Goal: Task Accomplishment & Management: Complete application form

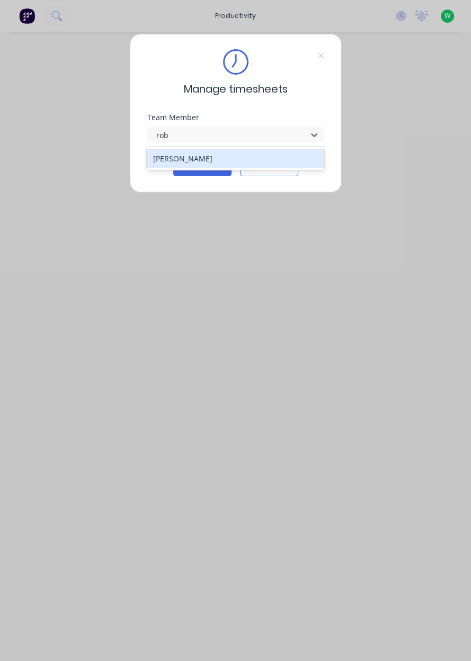
click at [214, 165] on div "[PERSON_NAME]" at bounding box center [235, 159] width 177 height 20
type input "rob"
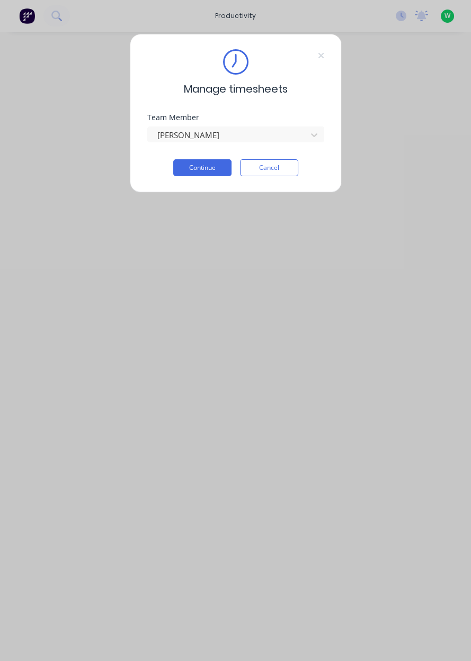
click at [209, 169] on button "Continue" at bounding box center [202, 167] width 58 height 17
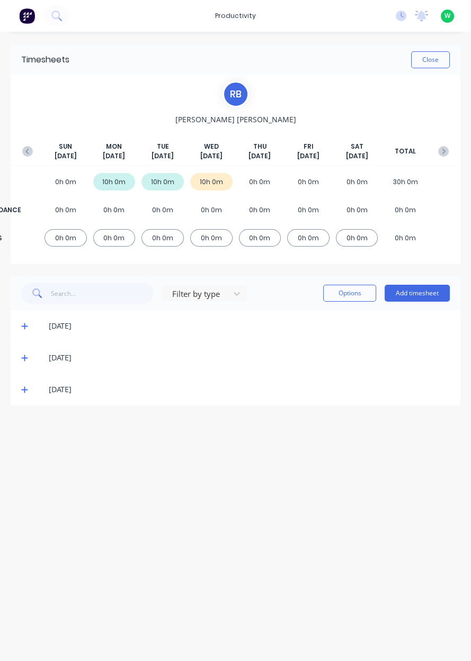
click at [24, 390] on icon at bounding box center [24, 390] width 6 height 6
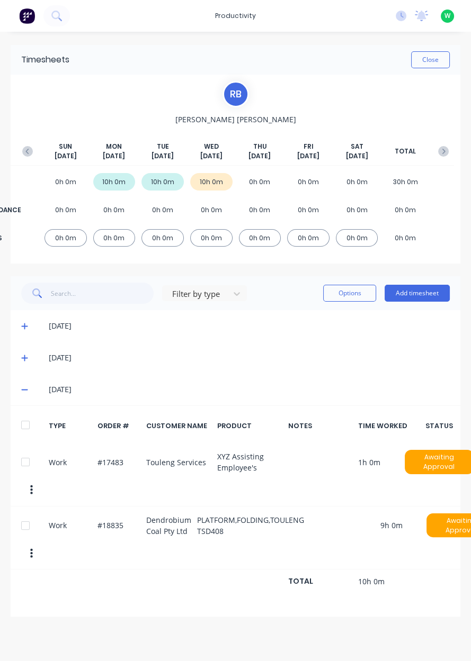
click at [417, 297] on button "Add timesheet" at bounding box center [416, 293] width 65 height 17
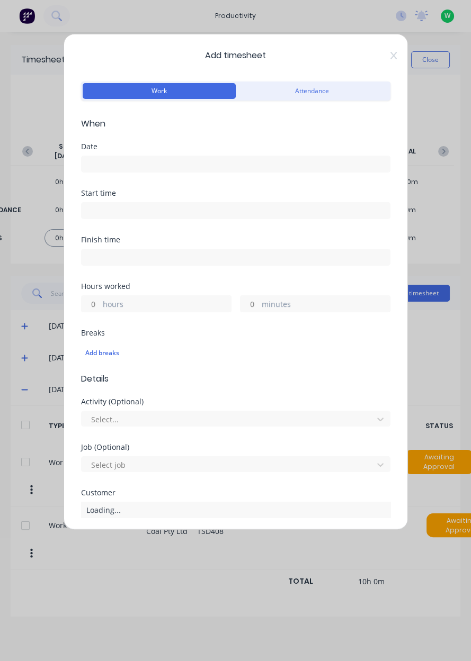
click at [112, 164] on input at bounding box center [236, 164] width 308 height 16
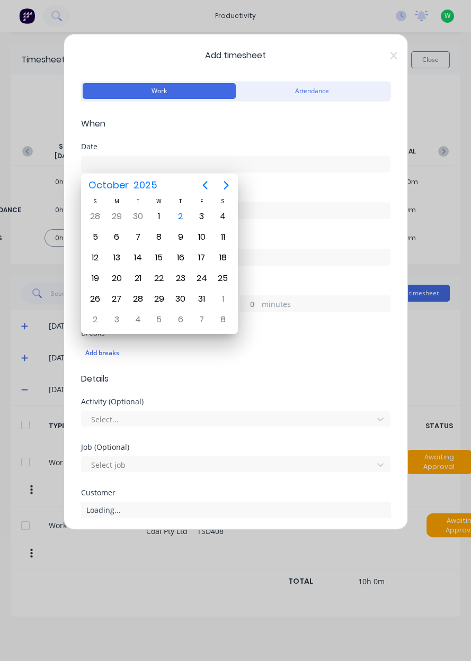
click at [184, 217] on div "2" at bounding box center [181, 217] width 16 height 16
type input "[DATE]"
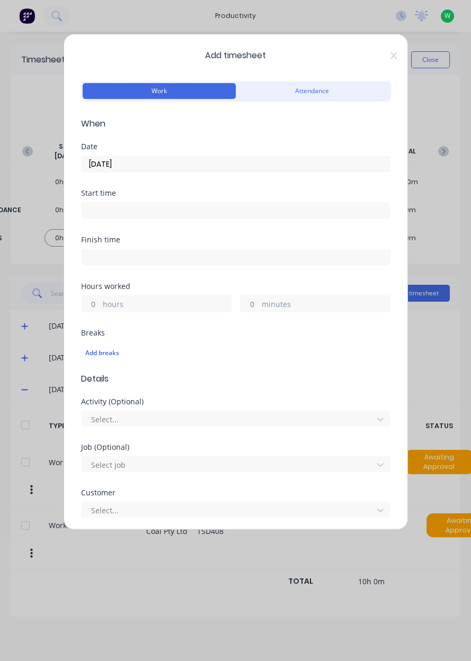
click at [92, 305] on input "hours" at bounding box center [91, 304] width 19 height 16
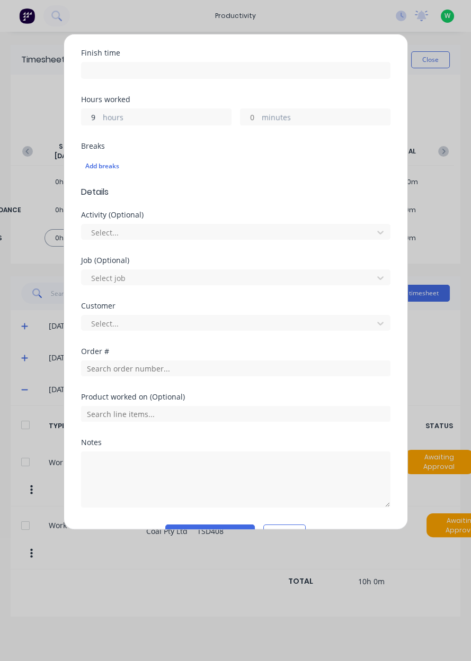
scroll to position [191, 0]
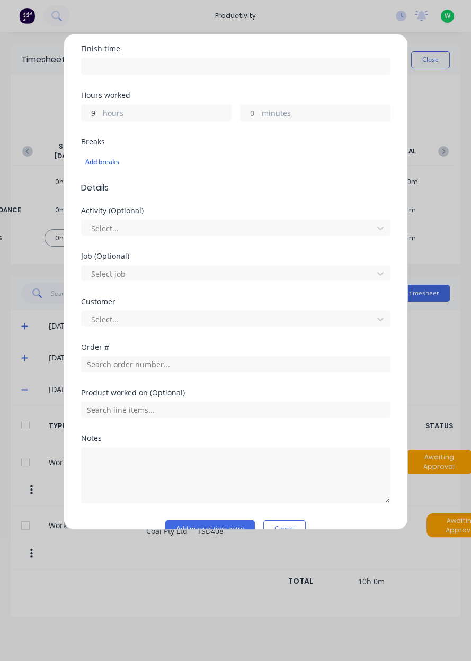
type input "9"
click at [162, 365] on input "text" at bounding box center [235, 364] width 309 height 16
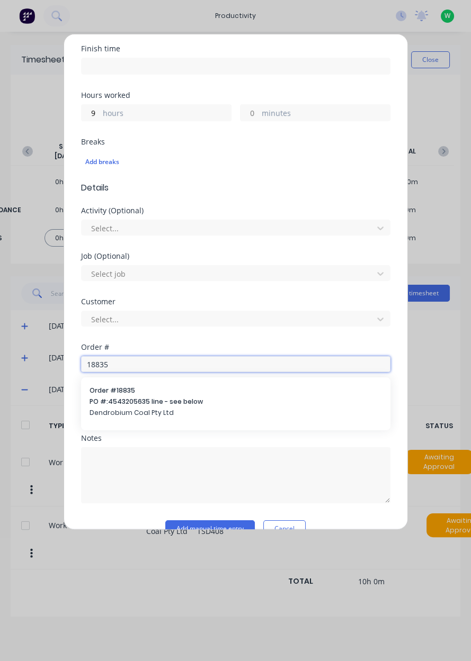
type input "18835"
click at [140, 411] on span "Dendrobium Coal Pty Ltd" at bounding box center [235, 413] width 292 height 10
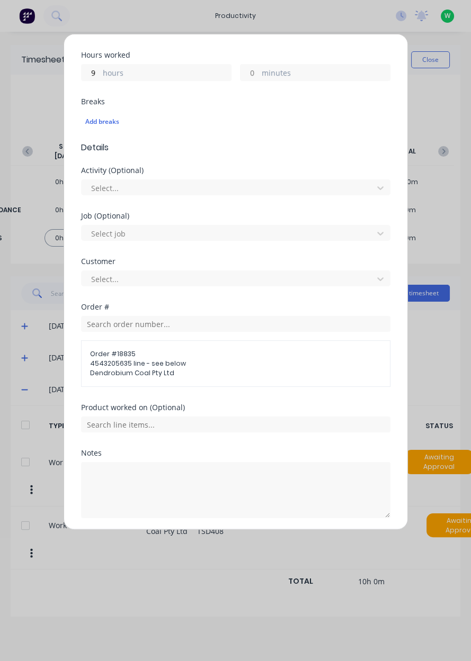
scroll to position [267, 0]
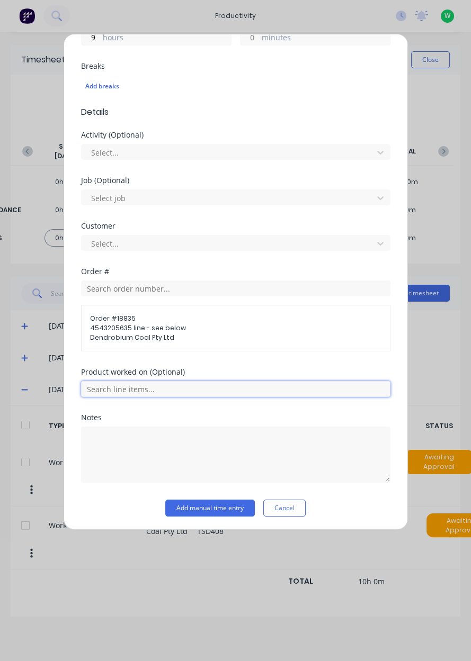
click at [181, 389] on input "text" at bounding box center [235, 389] width 309 height 16
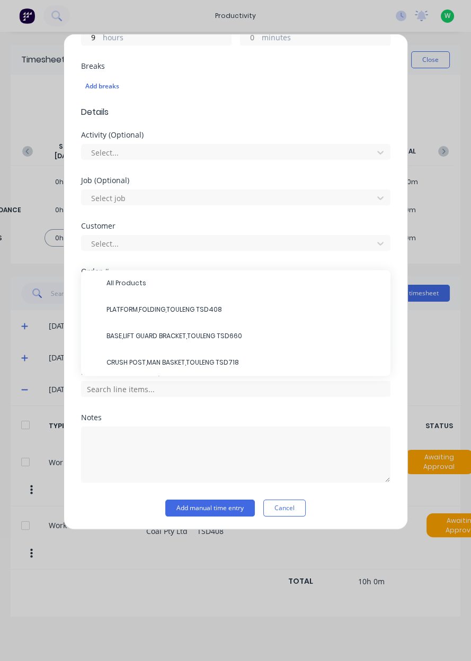
click at [183, 310] on span "PLATFORM,FOLDING,TOULENG TSD408" at bounding box center [243, 310] width 275 height 10
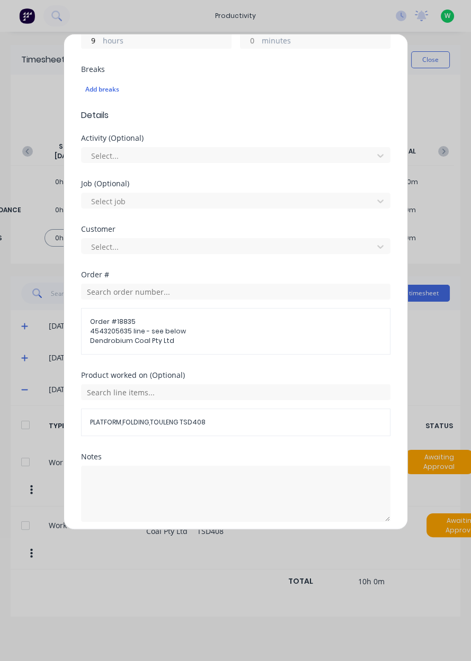
scroll to position [302, 0]
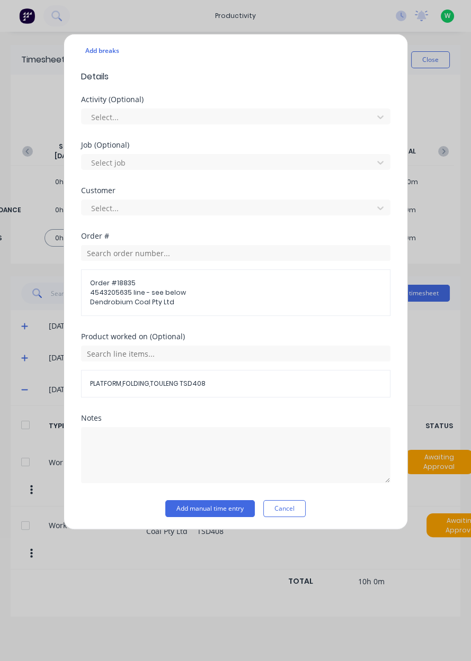
click at [223, 504] on button "Add manual time entry" at bounding box center [209, 508] width 89 height 17
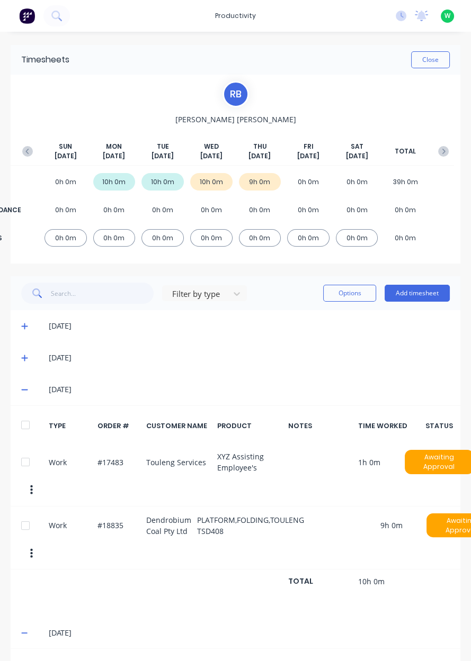
click at [426, 297] on button "Add timesheet" at bounding box center [416, 293] width 65 height 17
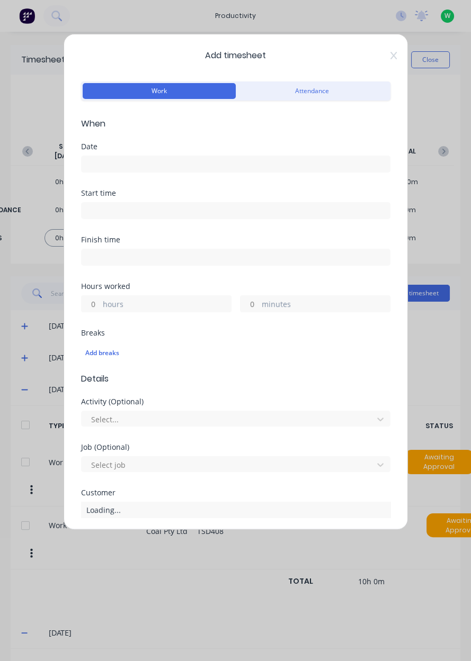
click at [151, 166] on input at bounding box center [236, 164] width 308 height 16
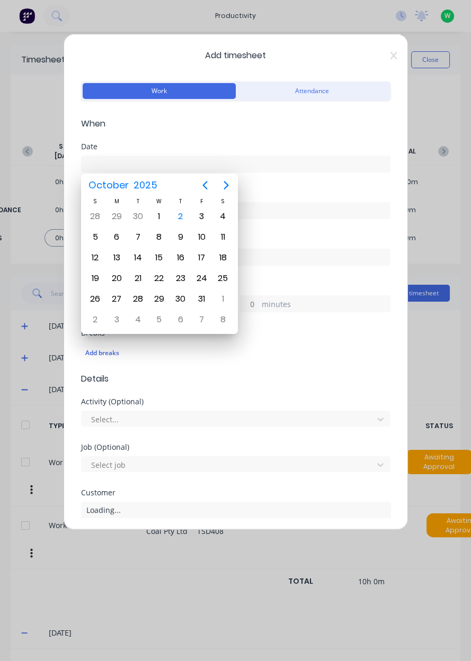
click at [183, 214] on div "2" at bounding box center [181, 217] width 16 height 16
type input "[DATE]"
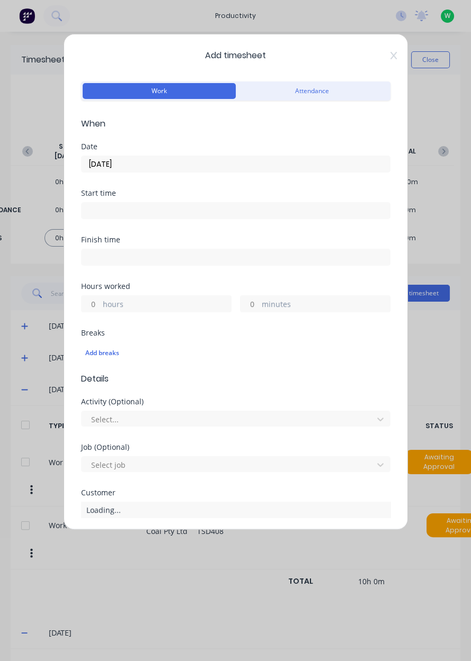
click at [96, 307] on input "hours" at bounding box center [91, 304] width 19 height 16
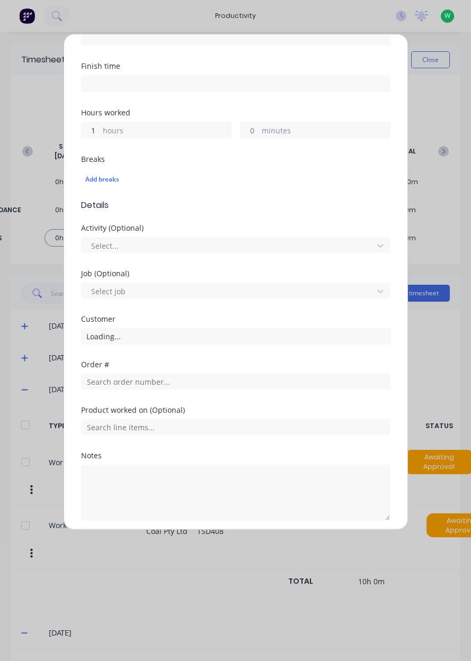
scroll to position [174, 0]
type input "1"
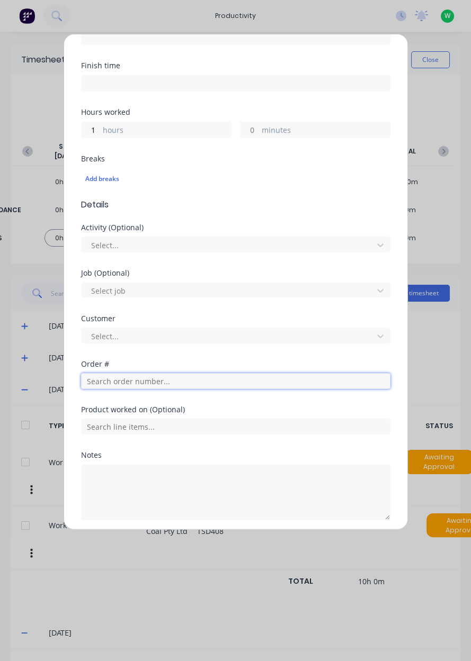
click at [166, 383] on input "text" at bounding box center [235, 381] width 309 height 16
type input "17483"
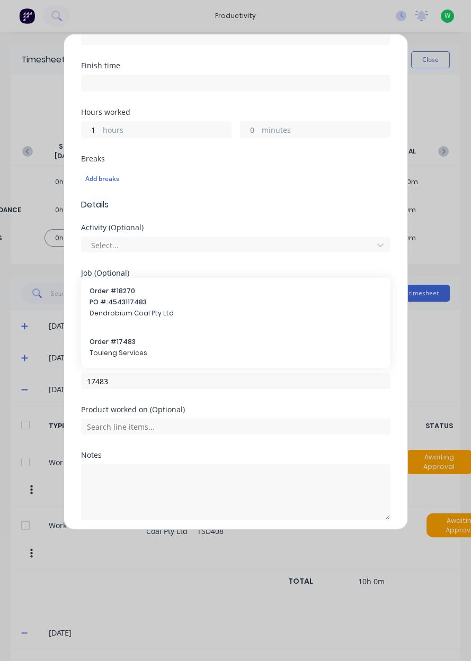
click at [132, 352] on span "Touleng Services" at bounding box center [235, 353] width 292 height 10
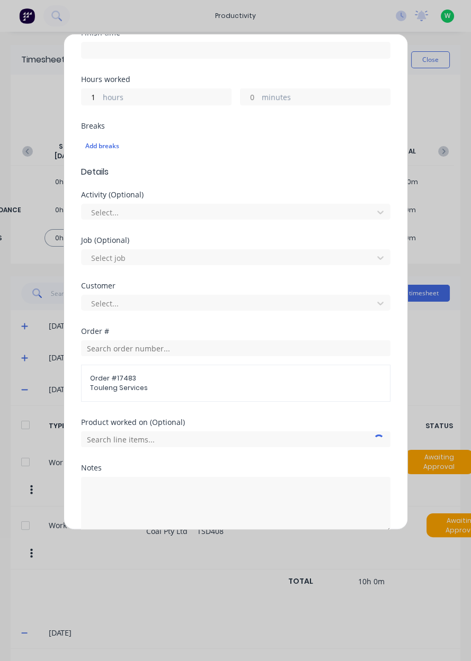
scroll to position [257, 0]
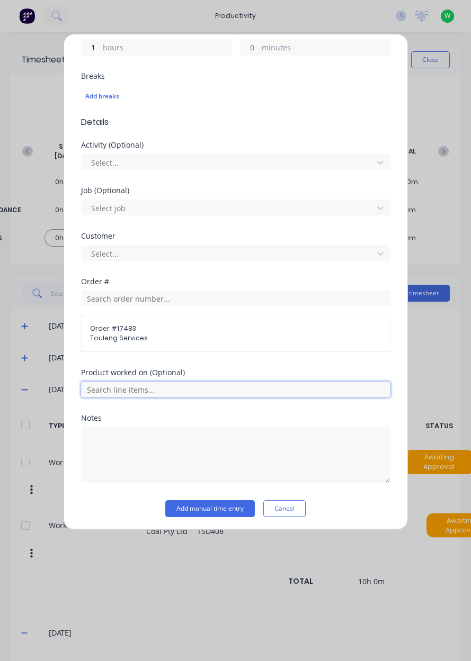
click at [157, 391] on input "text" at bounding box center [235, 390] width 309 height 16
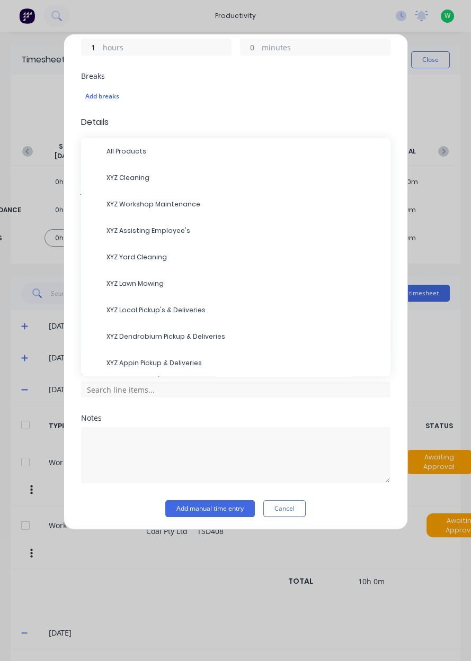
click at [153, 232] on span "XYZ Assisting Employee's" at bounding box center [243, 231] width 275 height 10
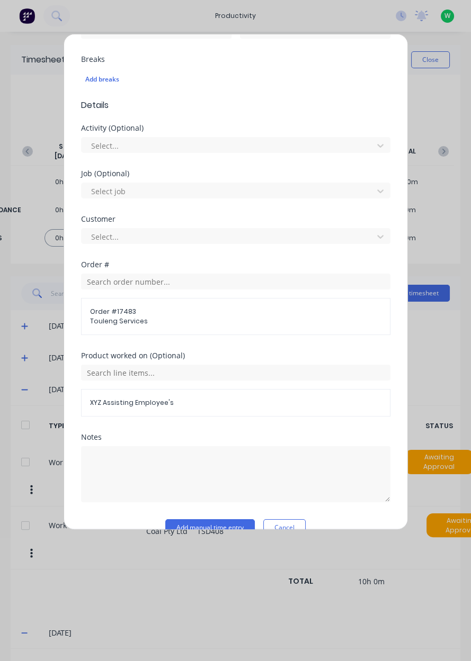
scroll to position [293, 0]
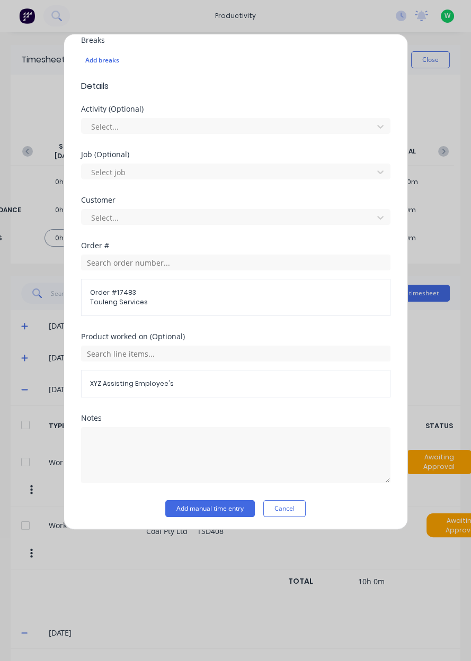
click at [225, 506] on button "Add manual time entry" at bounding box center [209, 508] width 89 height 17
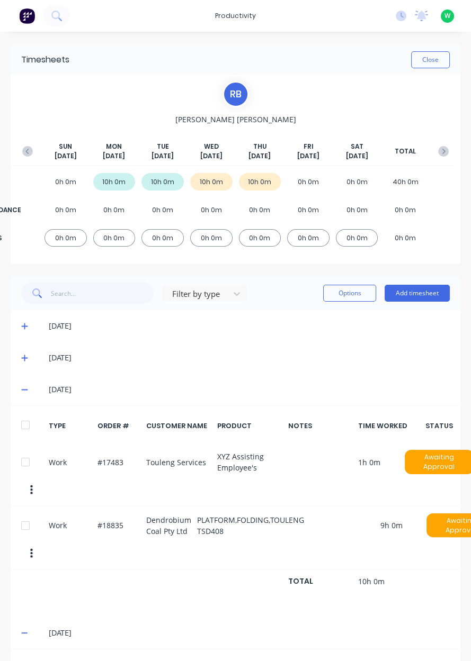
click at [434, 63] on button "Close" at bounding box center [430, 59] width 39 height 17
